Goal: Task Accomplishment & Management: Manage account settings

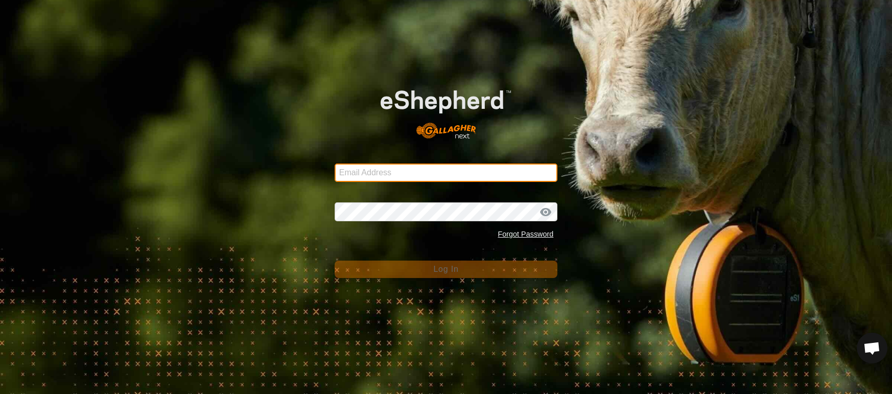
type input "[EMAIL_ADDRESS][DOMAIN_NAME]"
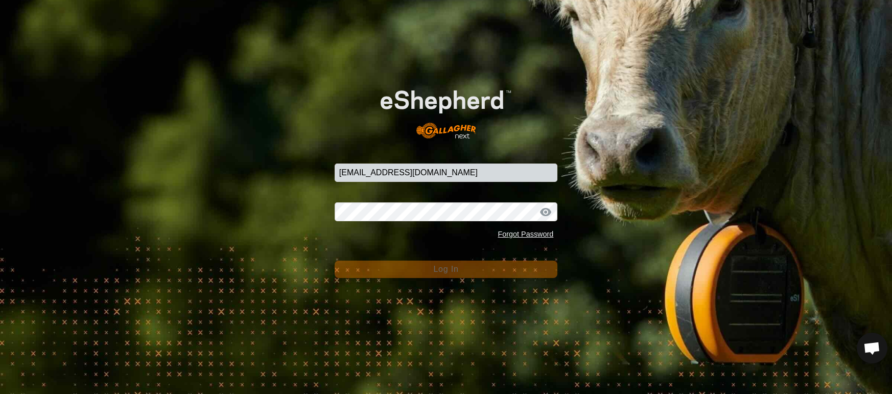
click at [465, 271] on button "Log In" at bounding box center [446, 269] width 223 height 17
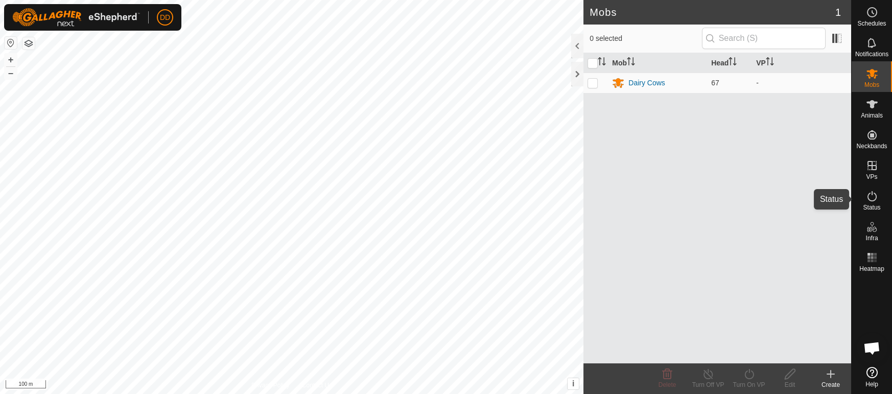
click at [873, 192] on icon at bounding box center [872, 196] width 12 height 12
